Goal: Task Accomplishment & Management: Manage account settings

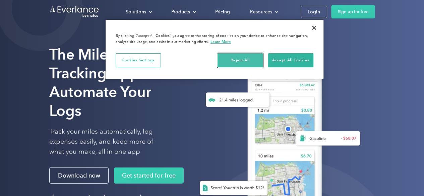
click at [253, 57] on button "Reject All" at bounding box center [240, 60] width 45 height 14
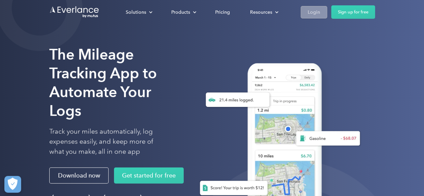
click at [312, 12] on div "Login" at bounding box center [314, 12] width 12 height 8
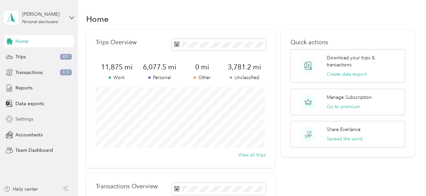
click at [30, 122] on span "Settings" at bounding box center [24, 119] width 18 height 7
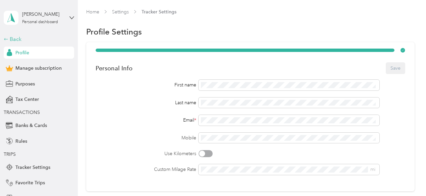
click at [9, 41] on div "Back" at bounding box center [37, 39] width 67 height 8
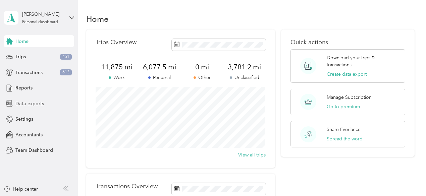
click at [28, 105] on span "Data exports" at bounding box center [29, 103] width 29 height 7
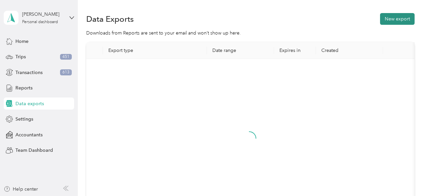
click at [395, 16] on button "New export" at bounding box center [397, 19] width 35 height 12
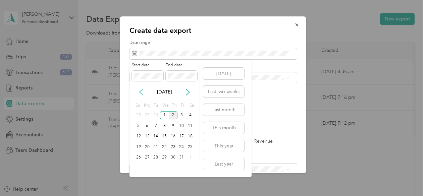
click at [143, 94] on icon at bounding box center [141, 92] width 7 height 7
click at [221, 165] on button "Last year" at bounding box center [223, 164] width 41 height 12
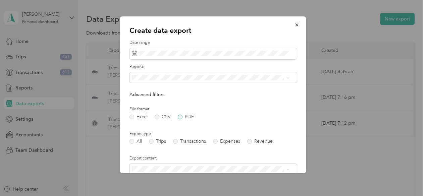
click at [179, 116] on label "PDF" at bounding box center [186, 117] width 16 height 5
click at [177, 143] on label "Transactions" at bounding box center [189, 141] width 33 height 5
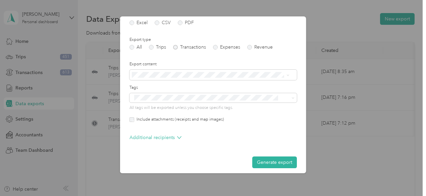
scroll to position [99, 0]
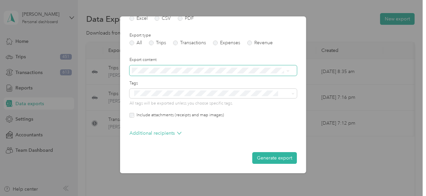
click at [289, 69] on icon at bounding box center [287, 70] width 3 height 3
click at [248, 83] on div "Summary only" at bounding box center [210, 82] width 153 height 7
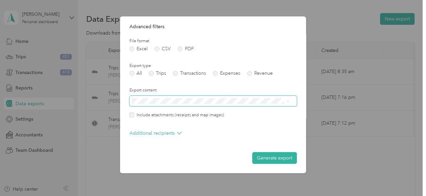
scroll to position [68, 0]
click at [267, 157] on button "Generate export" at bounding box center [274, 159] width 45 height 12
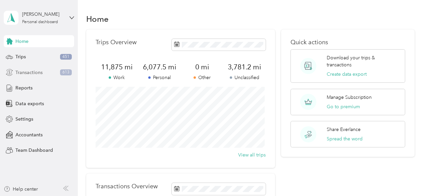
click at [44, 73] on div "Transactions 613" at bounding box center [39, 72] width 70 height 12
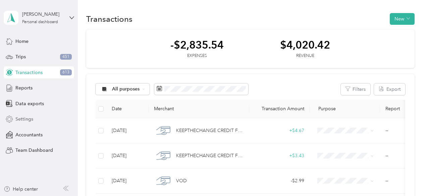
click at [28, 116] on span "Settings" at bounding box center [24, 119] width 18 height 7
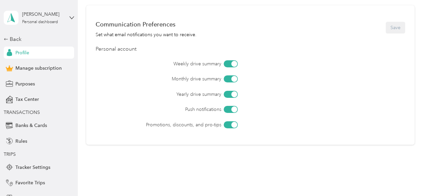
scroll to position [217, 0]
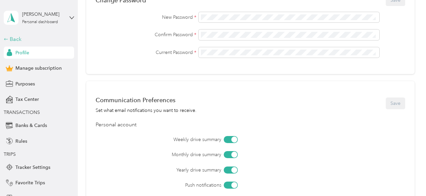
click at [9, 41] on div "Back" at bounding box center [37, 39] width 67 height 8
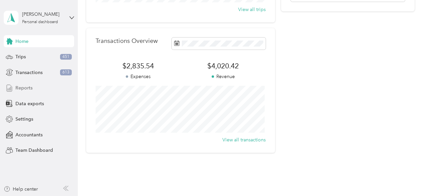
scroll to position [172, 0]
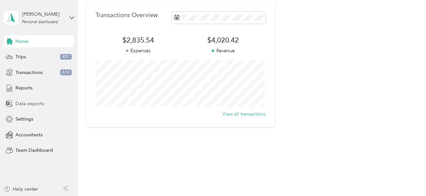
click at [29, 104] on span "Data exports" at bounding box center [29, 103] width 29 height 7
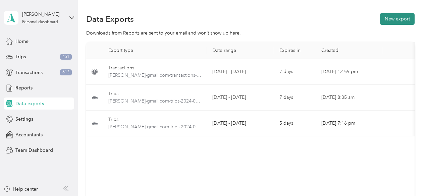
click at [398, 17] on button "New export" at bounding box center [397, 19] width 35 height 12
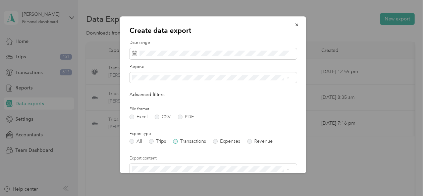
click at [176, 143] on label "Transactions" at bounding box center [189, 141] width 33 height 5
click at [197, 92] on ol "All Work Personal Medical Device Service/Sales Other Charity Medical Moving Com…" at bounding box center [210, 131] width 162 height 94
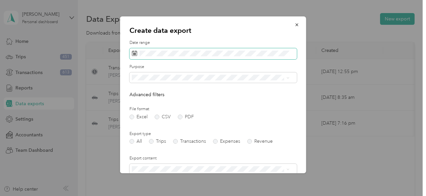
click at [291, 58] on span at bounding box center [212, 53] width 167 height 11
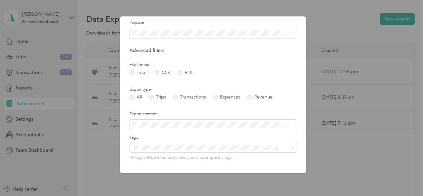
scroll to position [87, 0]
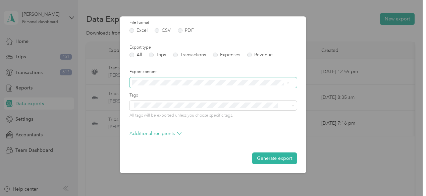
click at [291, 85] on span at bounding box center [212, 82] width 167 height 11
click at [289, 83] on span at bounding box center [212, 82] width 167 height 11
click at [287, 83] on icon at bounding box center [287, 83] width 3 height 3
click at [235, 97] on li "Summary only" at bounding box center [210, 95] width 162 height 12
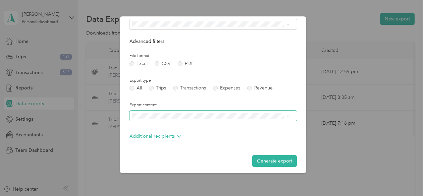
scroll to position [56, 0]
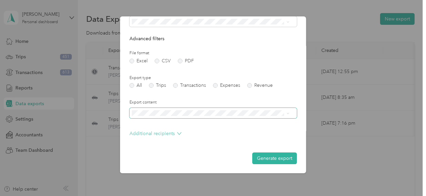
click at [180, 133] on icon at bounding box center [179, 134] width 4 height 4
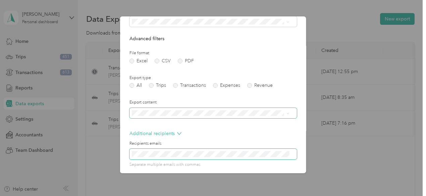
click at [252, 179] on button "Generate export" at bounding box center [274, 185] width 45 height 12
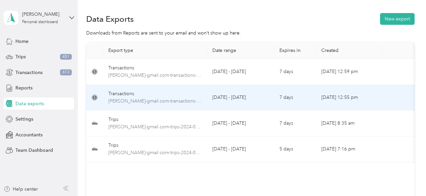
drag, startPoint x: 156, startPoint y: 70, endPoint x: 158, endPoint y: 87, distance: 16.6
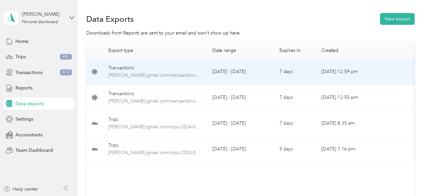
drag, startPoint x: 158, startPoint y: 87, endPoint x: 141, endPoint y: 63, distance: 29.6
drag, startPoint x: 141, startPoint y: 63, endPoint x: 122, endPoint y: 70, distance: 20.0
drag, startPoint x: 122, startPoint y: 70, endPoint x: 180, endPoint y: 9, distance: 84.7
click at [180, 9] on div "Data Exports New export Downloads from Reports are sent to your email and won’t…" at bounding box center [250, 129] width 345 height 259
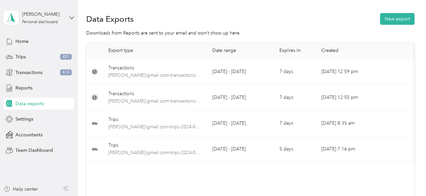
click at [417, 20] on div "Data Exports New export Downloads from Reports are sent to your email and won’t…" at bounding box center [250, 129] width 345 height 259
click at [413, 20] on div "Data Exports New export Downloads from Reports are sent to your email and won’t…" at bounding box center [250, 129] width 345 height 259
click at [388, 17] on button "New export" at bounding box center [397, 19] width 35 height 12
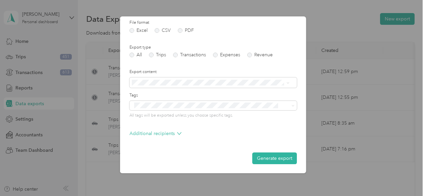
scroll to position [0, 0]
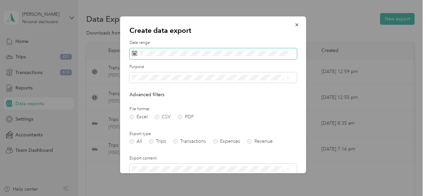
click at [208, 48] on span at bounding box center [212, 53] width 167 height 11
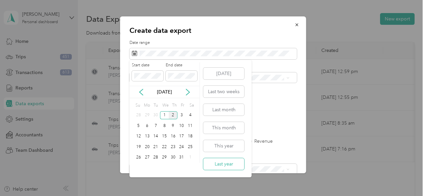
click at [223, 163] on button "Last year" at bounding box center [223, 164] width 41 height 12
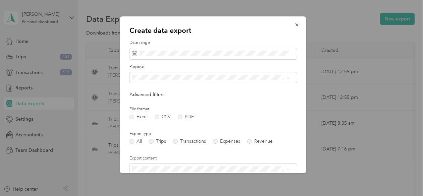
click at [205, 88] on div "All" at bounding box center [210, 89] width 153 height 7
click at [178, 144] on label "Transactions" at bounding box center [189, 141] width 33 height 5
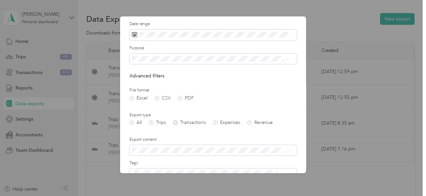
scroll to position [34, 0]
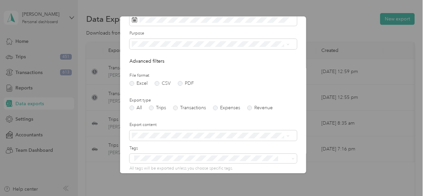
click at [289, 87] on form "Date range Purpose Advanced filters File format Excel CSV PDF Export type All T…" at bounding box center [212, 111] width 167 height 211
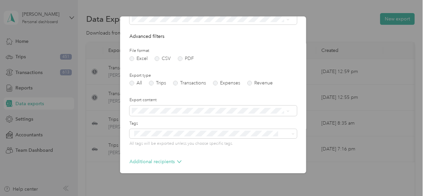
scroll to position [87, 0]
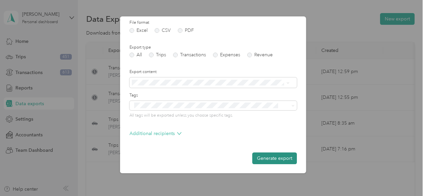
click at [273, 155] on button "Generate export" at bounding box center [274, 159] width 45 height 12
